Goal: Task Accomplishment & Management: Manage account settings

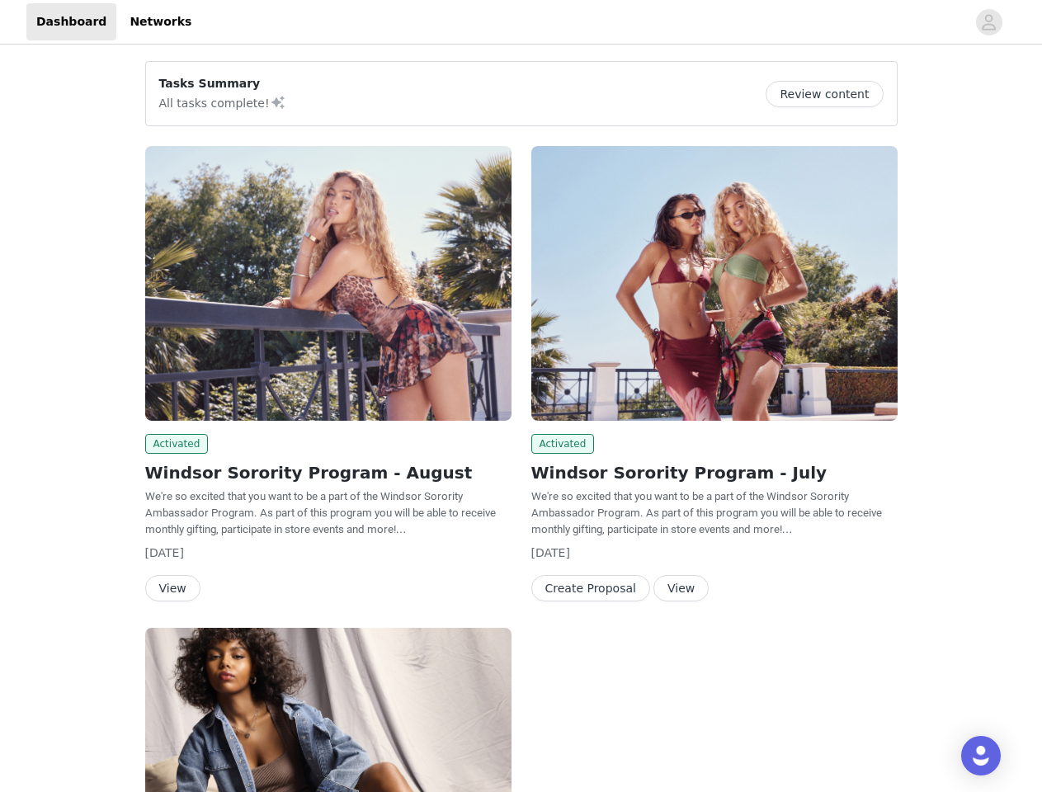
click at [522, 396] on div "Activated Windsor Sorority Program - July We're so excited that you want to be …" at bounding box center [715, 377] width 386 height 482
click at [521, 22] on div at bounding box center [583, 21] width 765 height 37
click at [990, 22] on icon "avatar" at bounding box center [989, 22] width 16 height 26
click at [831, 94] on div "Tasks Summary All tasks complete! Review content Activated Windsor Sorority Pro…" at bounding box center [521, 595] width 1042 height 1095
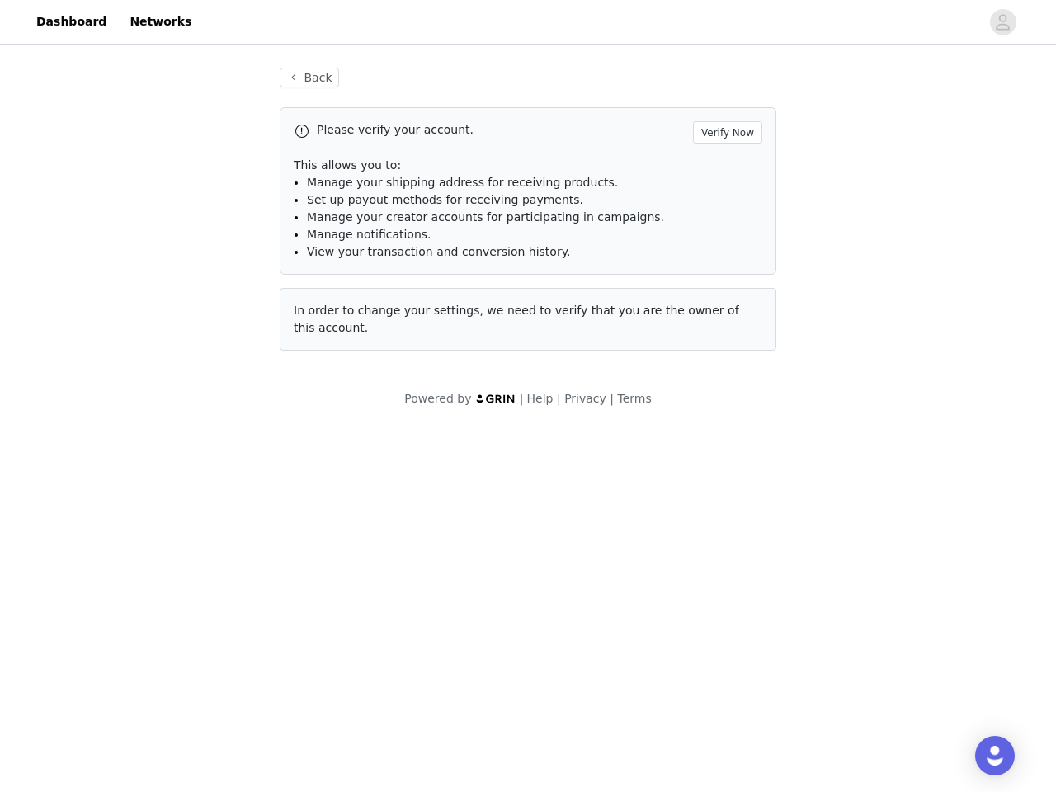
click at [328, 283] on div "Please verify your account. Verify Now This allows you to: Manage your shipping…" at bounding box center [528, 228] width 497 height 243
click at [174, 444] on body "Dashboard Networks Back Please verify your account. Verify Now This allows you …" at bounding box center [528, 396] width 1056 height 792
click at [172, 588] on body "Dashboard Networks Back Please verify your account. Verify Now This allows you …" at bounding box center [528, 396] width 1056 height 792
click at [715, 283] on div "Please verify your account. Verify Now This allows you to: Manage your shipping…" at bounding box center [528, 228] width 497 height 243
click at [560, 444] on body "Dashboard Networks Back Please verify your account. Verify Now This allows you …" at bounding box center [528, 396] width 1056 height 792
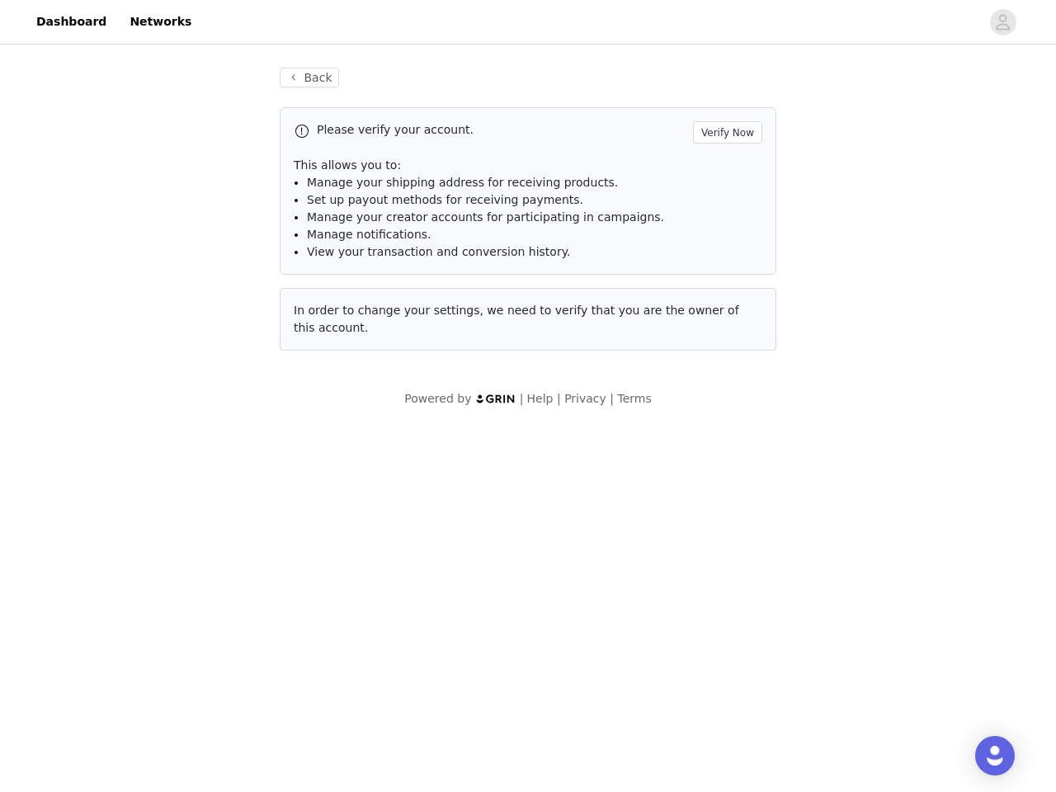
click at [586, 588] on body "Dashboard Networks Back Please verify your account. Verify Now This allows you …" at bounding box center [528, 396] width 1056 height 792
